Goal: Task Accomplishment & Management: Manage account settings

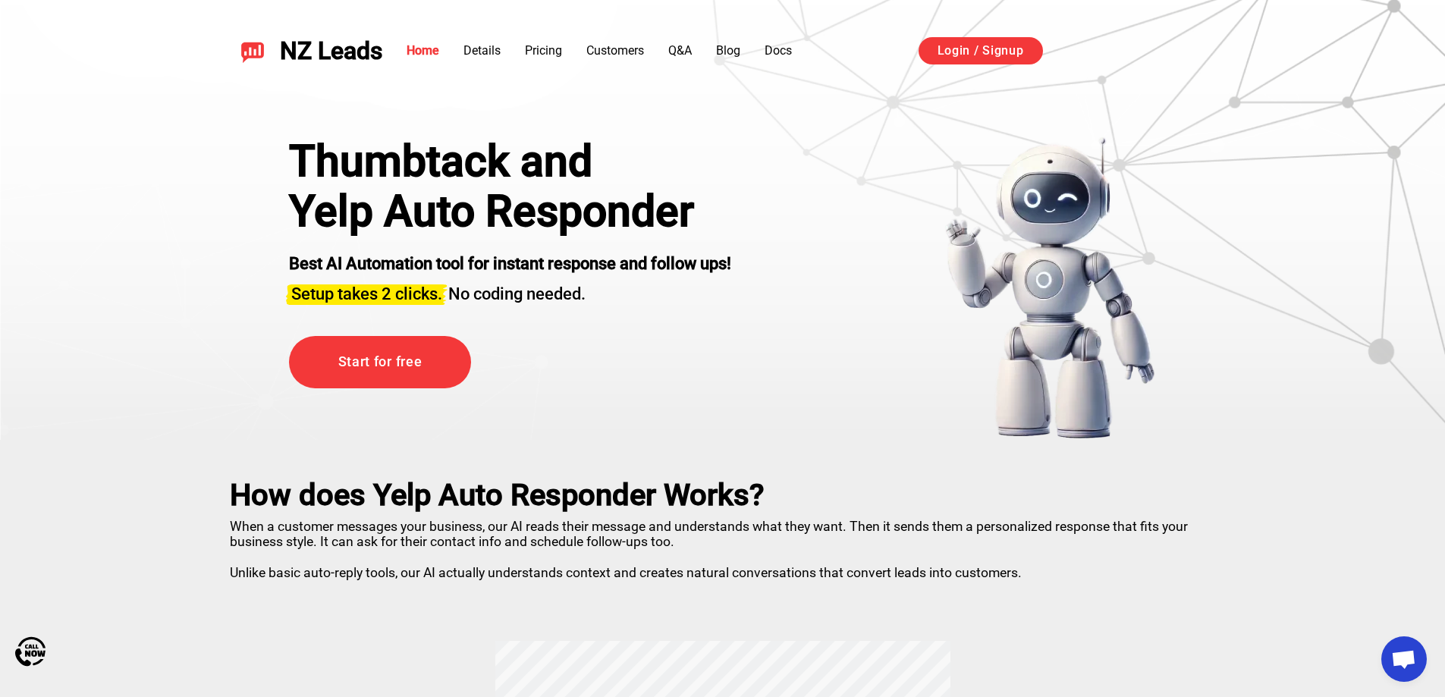
drag, startPoint x: 1163, startPoint y: 619, endPoint x: 1103, endPoint y: 618, distance: 59.9
click at [988, 61] on link "Login / Signup" at bounding box center [981, 50] width 124 height 27
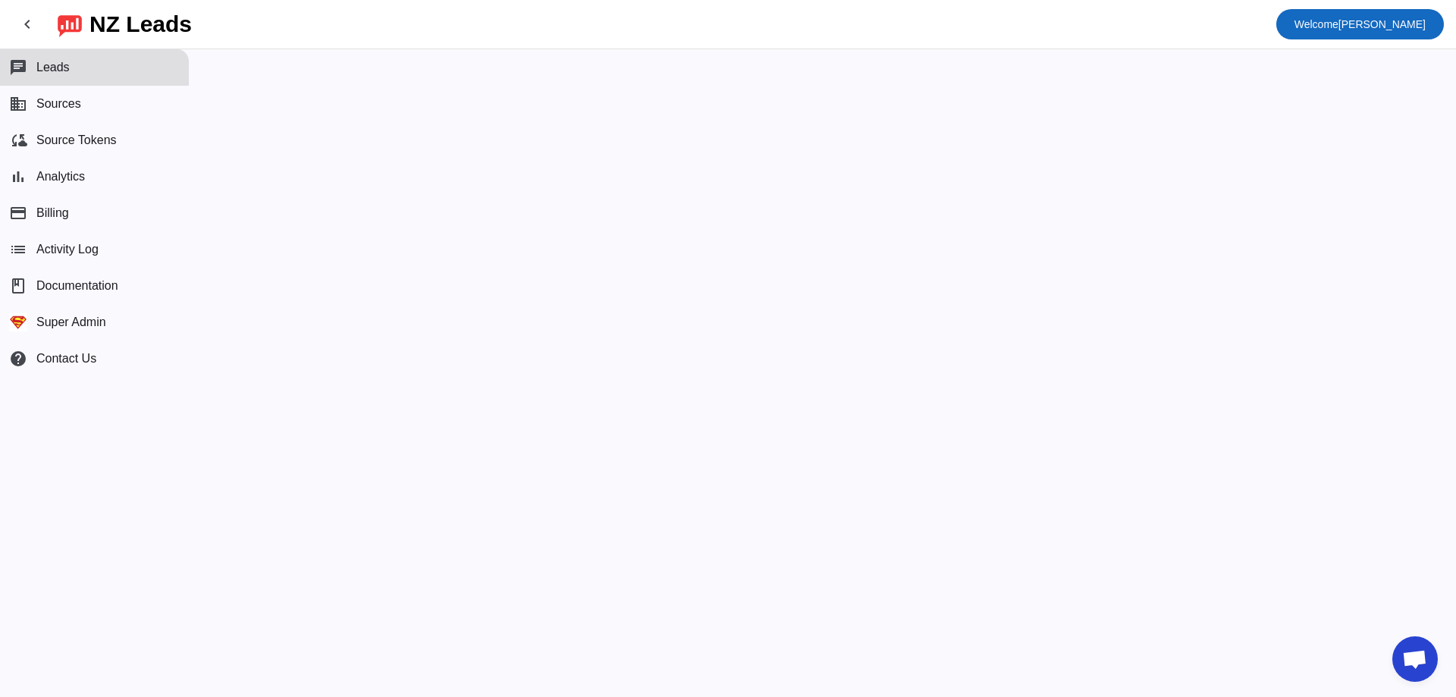
click at [1387, 30] on span "Welcome Miki" at bounding box center [1360, 24] width 131 height 21
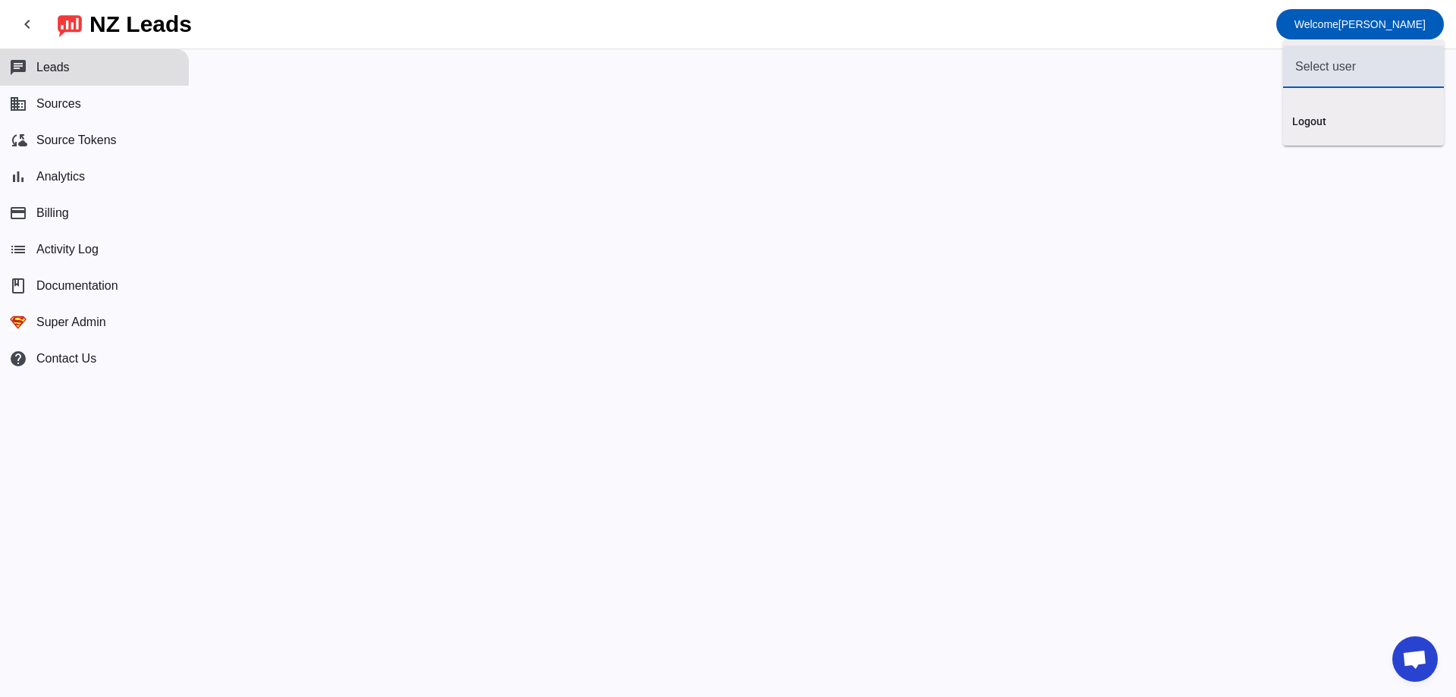
click at [1362, 63] on input "text" at bounding box center [1364, 67] width 137 height 18
click at [1355, 157] on mat-option "demo@user.com" at bounding box center [1363, 148] width 161 height 36
type input "demo@user.com"
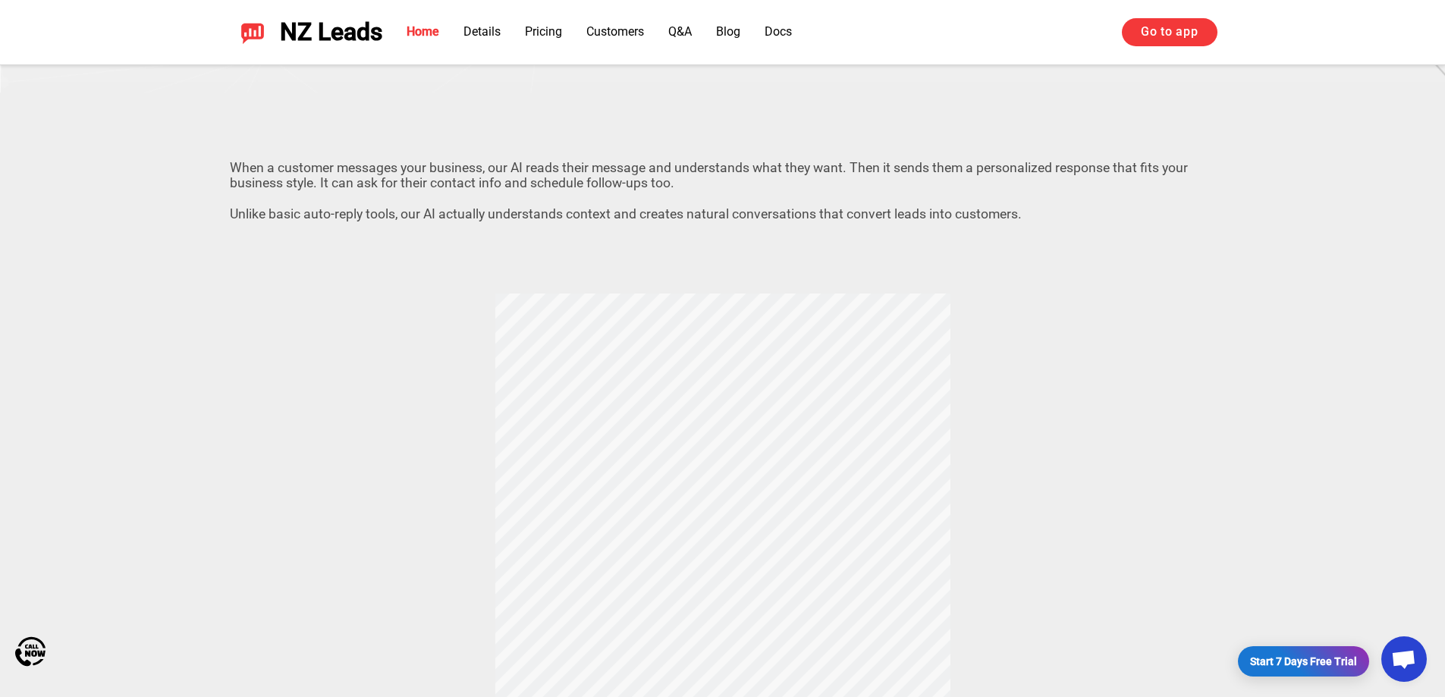
scroll to position [531, 0]
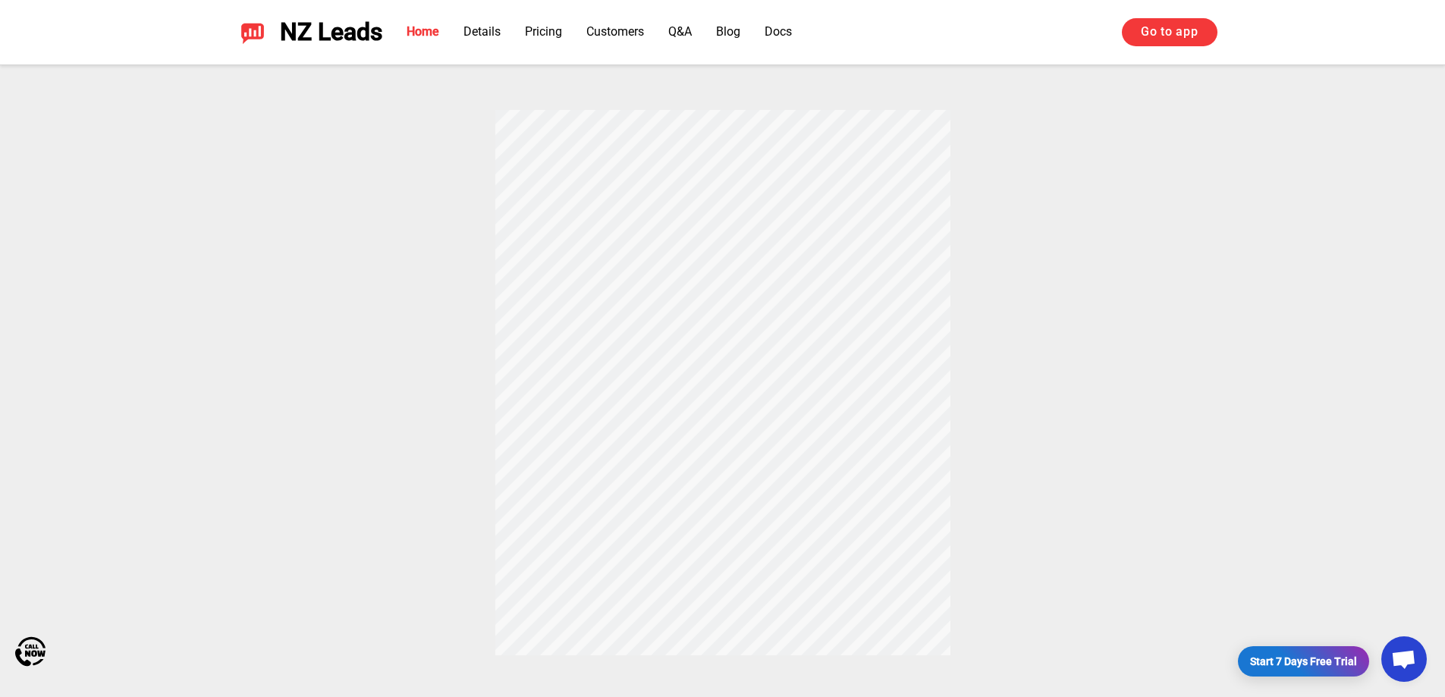
drag, startPoint x: 647, startPoint y: 218, endPoint x: 632, endPoint y: 245, distance: 30.6
click at [662, 218] on div "How does Yelp Auto Responder Works? When a customer messages your business, our…" at bounding box center [723, 282] width 1062 height 746
drag, startPoint x: 607, startPoint y: 297, endPoint x: 617, endPoint y: 299, distance: 10.0
click at [617, 299] on div "How does Yelp Auto Responder Works? When a customer messages your business, our…" at bounding box center [723, 282] width 1062 height 746
click at [891, 285] on div "How does Yelp Auto Responder Works? When a customer messages your business, our…" at bounding box center [723, 282] width 1062 height 746
